Goal: Transaction & Acquisition: Purchase product/service

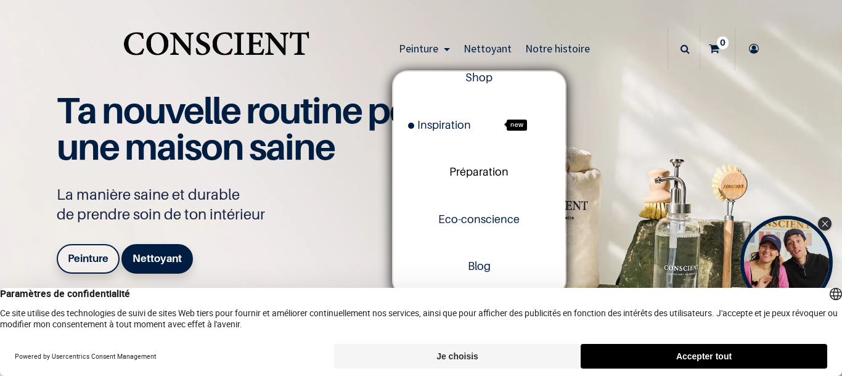
scroll to position [20, 0]
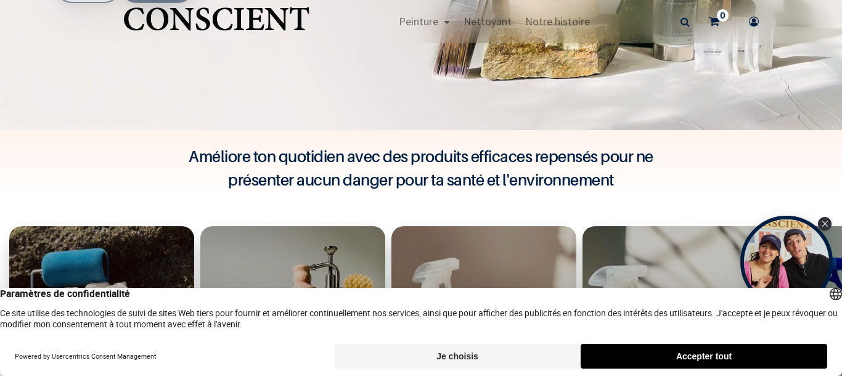
scroll to position [273, 0]
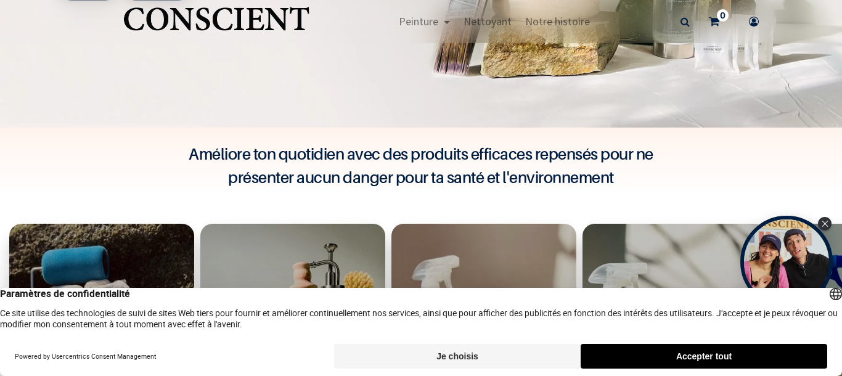
click at [629, 348] on button "Accepter tout" at bounding box center [704, 356] width 247 height 25
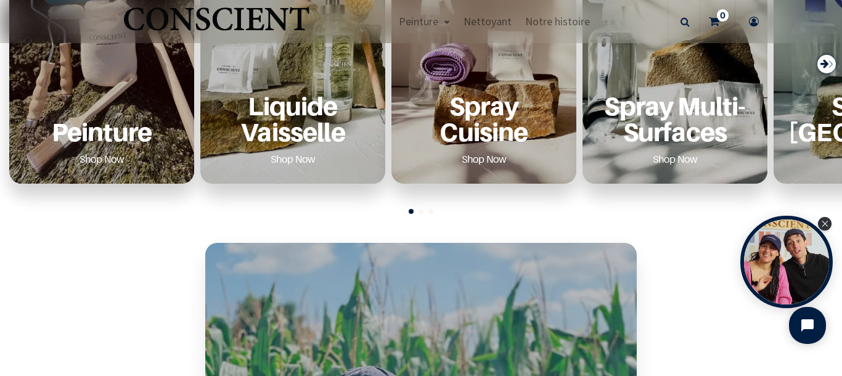
scroll to position [461, 0]
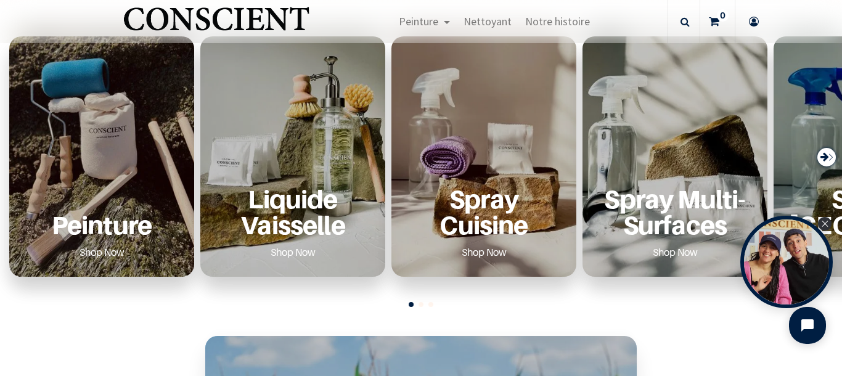
click at [104, 226] on p "Peinture" at bounding box center [101, 224] width 155 height 25
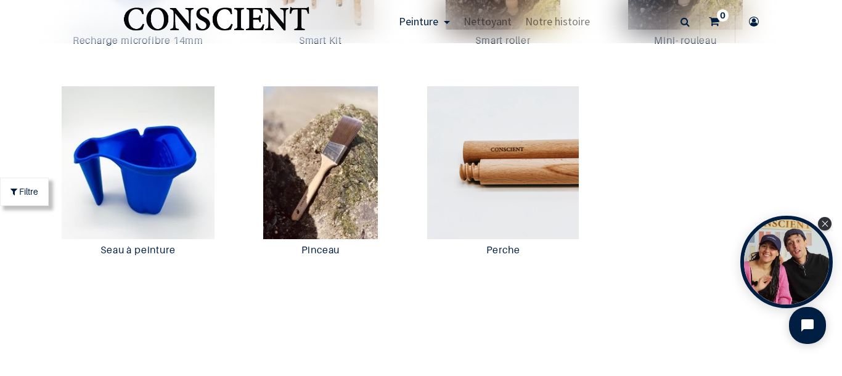
scroll to position [2488, 0]
